Goal: Task Accomplishment & Management: Complete application form

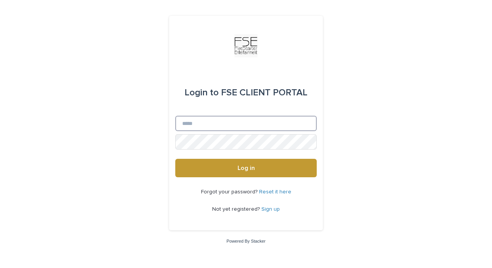
type input "**********"
click at [246, 168] on button "Log in" at bounding box center [246, 168] width 142 height 18
type input "**********"
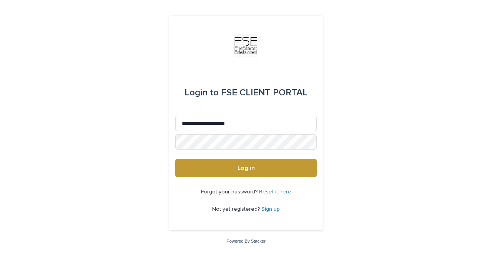
click at [268, 179] on div "Forgot your password? Reset it here Not yet registered? Sign up" at bounding box center [246, 200] width 142 height 47
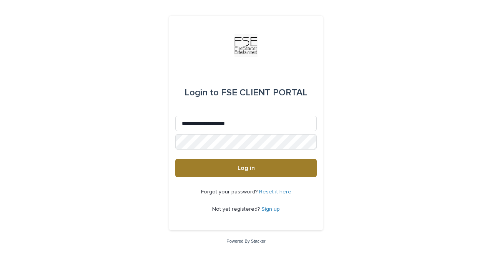
click at [265, 173] on button "Log in" at bounding box center [246, 168] width 142 height 18
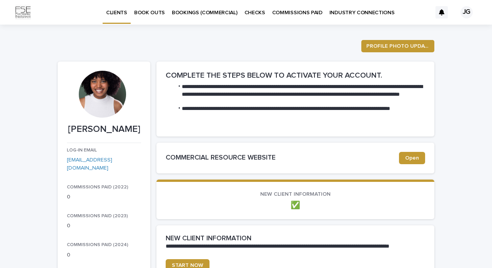
click at [210, 21] on link "BOOKINGS (COMMERCIAL)" at bounding box center [204, 12] width 73 height 24
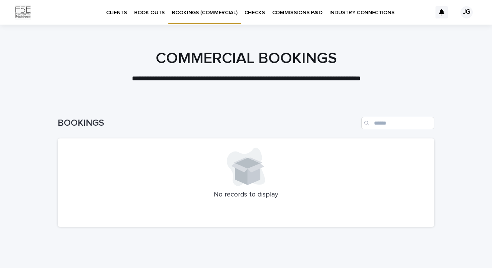
click at [156, 16] on link "BOOK OUTS" at bounding box center [150, 12] width 38 height 24
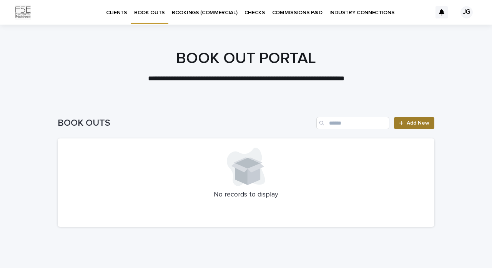
click at [417, 126] on link "Add New" at bounding box center [414, 123] width 40 height 12
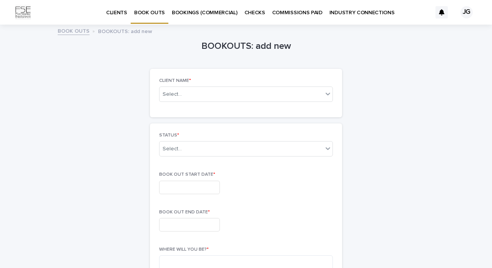
click at [122, 15] on p "CLIENTS" at bounding box center [116, 8] width 21 height 16
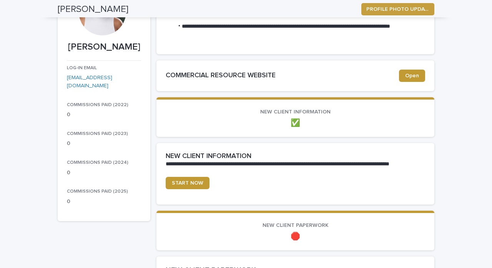
scroll to position [83, 0]
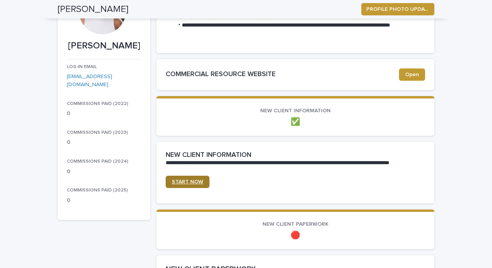
click at [181, 185] on link "START NOW" at bounding box center [188, 182] width 44 height 12
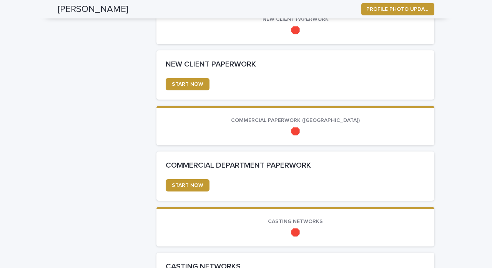
scroll to position [290, 0]
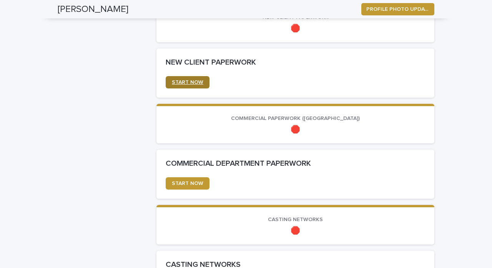
click at [196, 80] on span "START NOW" at bounding box center [188, 82] width 32 height 5
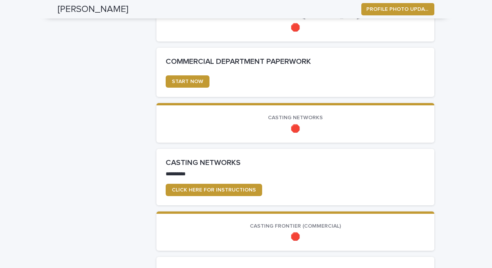
scroll to position [390, 0]
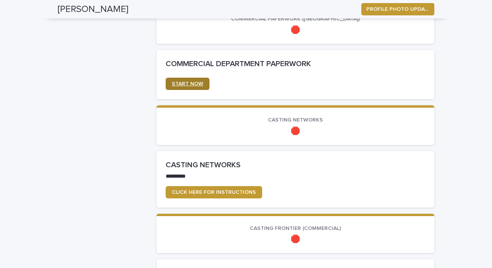
click at [198, 84] on span "START NOW" at bounding box center [188, 83] width 32 height 5
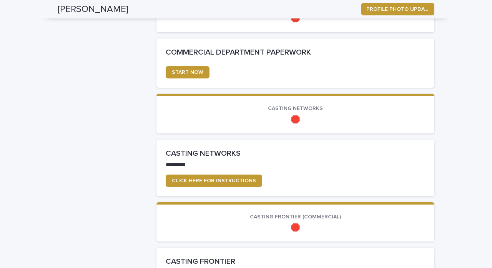
scroll to position [404, 0]
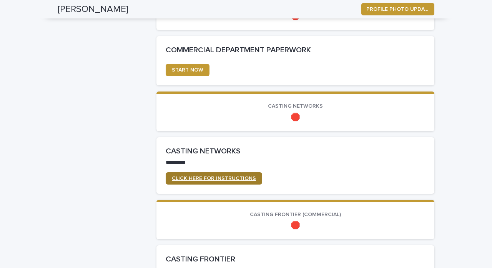
click at [227, 178] on span "CLICK HERE FOR INSTRUCTIONS" at bounding box center [214, 178] width 84 height 5
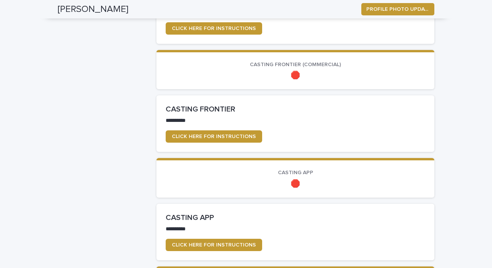
scroll to position [558, 0]
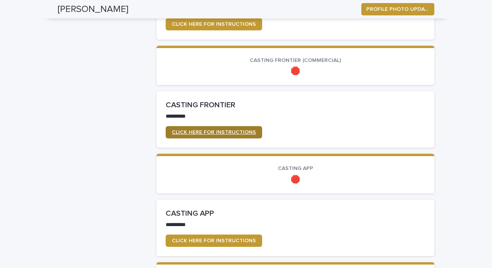
click at [242, 130] on span "CLICK HERE FOR INSTRUCTIONS" at bounding box center [214, 132] width 84 height 5
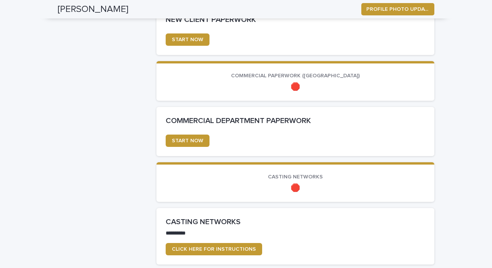
scroll to position [358, 0]
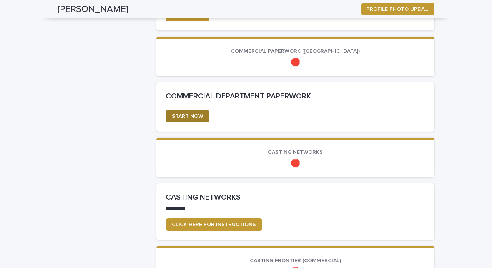
click at [197, 117] on link "START NOW" at bounding box center [188, 116] width 44 height 12
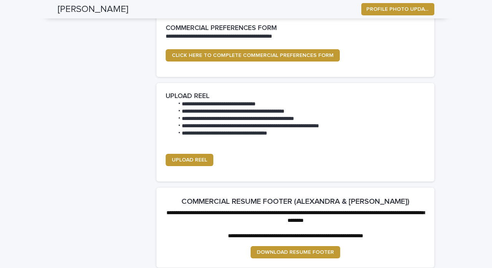
scroll to position [894, 0]
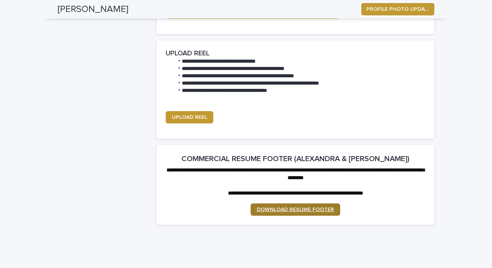
click at [305, 207] on span "DOWNLOAD RESUME FOOTER" at bounding box center [295, 209] width 77 height 5
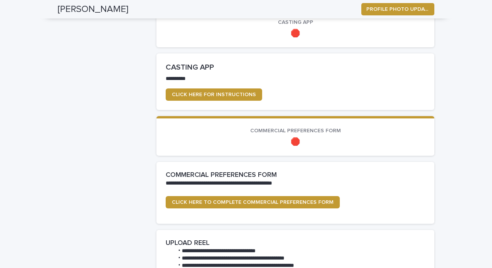
scroll to position [673, 0]
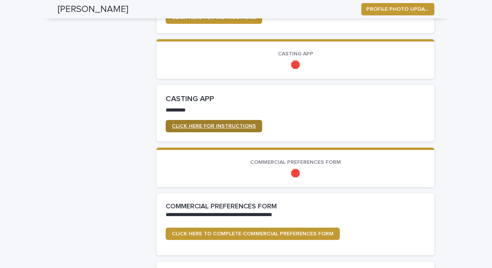
click at [238, 123] on span "CLICK HERE FOR INSTRUCTIONS" at bounding box center [214, 125] width 84 height 5
